Goal: Task Accomplishment & Management: Manage account settings

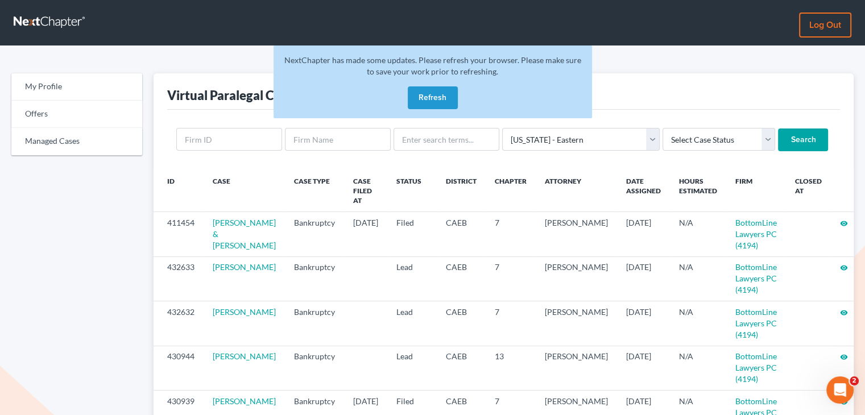
click at [454, 98] on button "Refresh" at bounding box center [433, 97] width 50 height 23
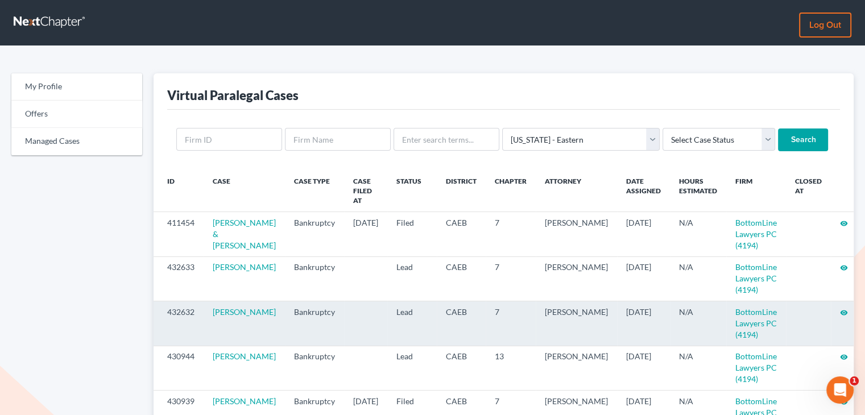
click at [840, 313] on icon "visibility" at bounding box center [844, 313] width 8 height 8
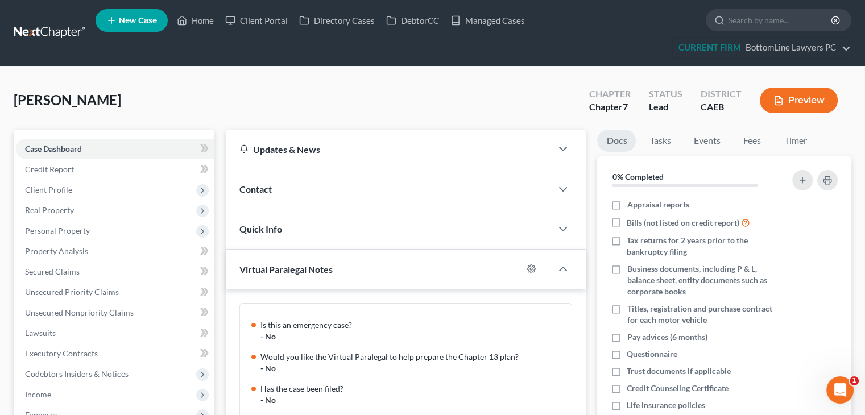
scroll to position [160, 0]
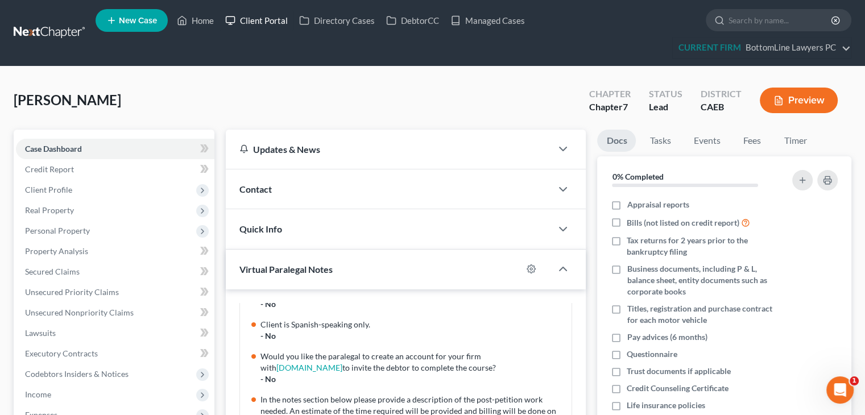
click at [271, 25] on link "Client Portal" at bounding box center [256, 20] width 74 height 20
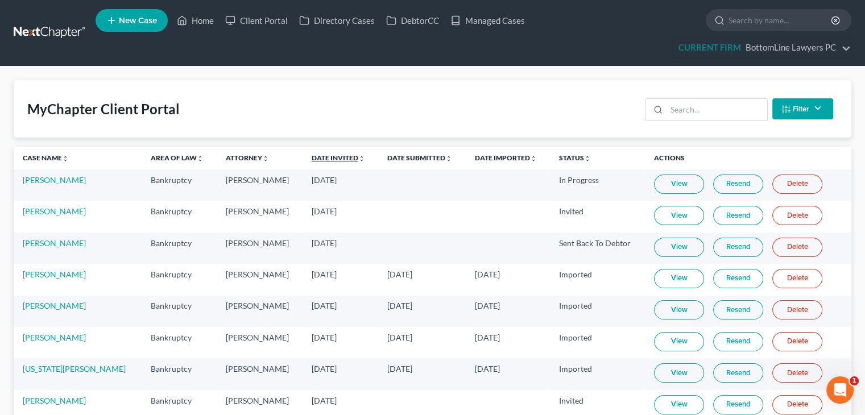
click at [312, 157] on link "Date Invited unfold_more expand_more expand_less" at bounding box center [338, 158] width 53 height 9
click at [311, 157] on link "Date Invited unfold_more expand_more expand_less" at bounding box center [338, 158] width 55 height 9
